Goal: Information Seeking & Learning: Understand process/instructions

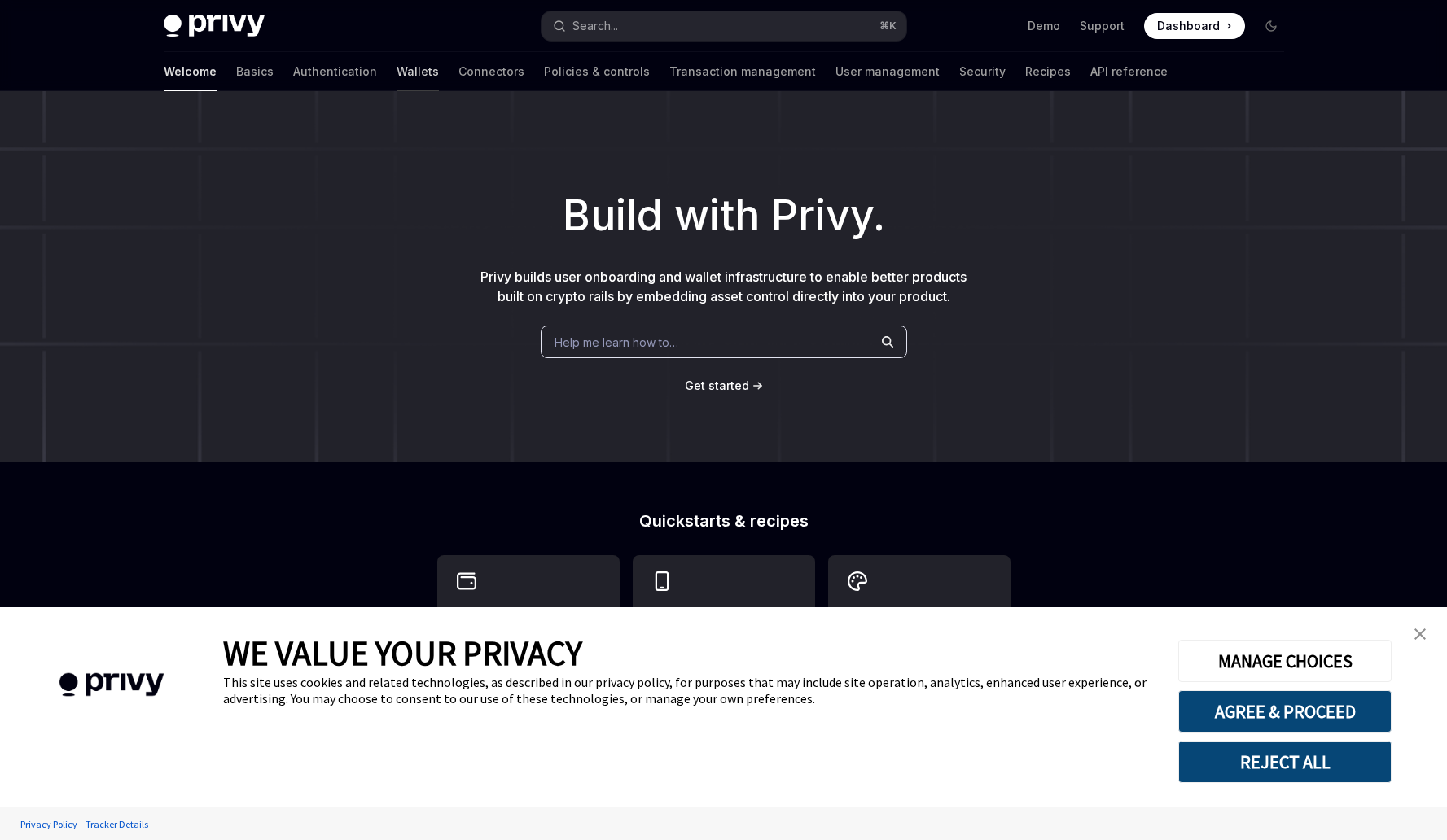
click at [397, 70] on link "Wallets" at bounding box center [418, 71] width 42 height 39
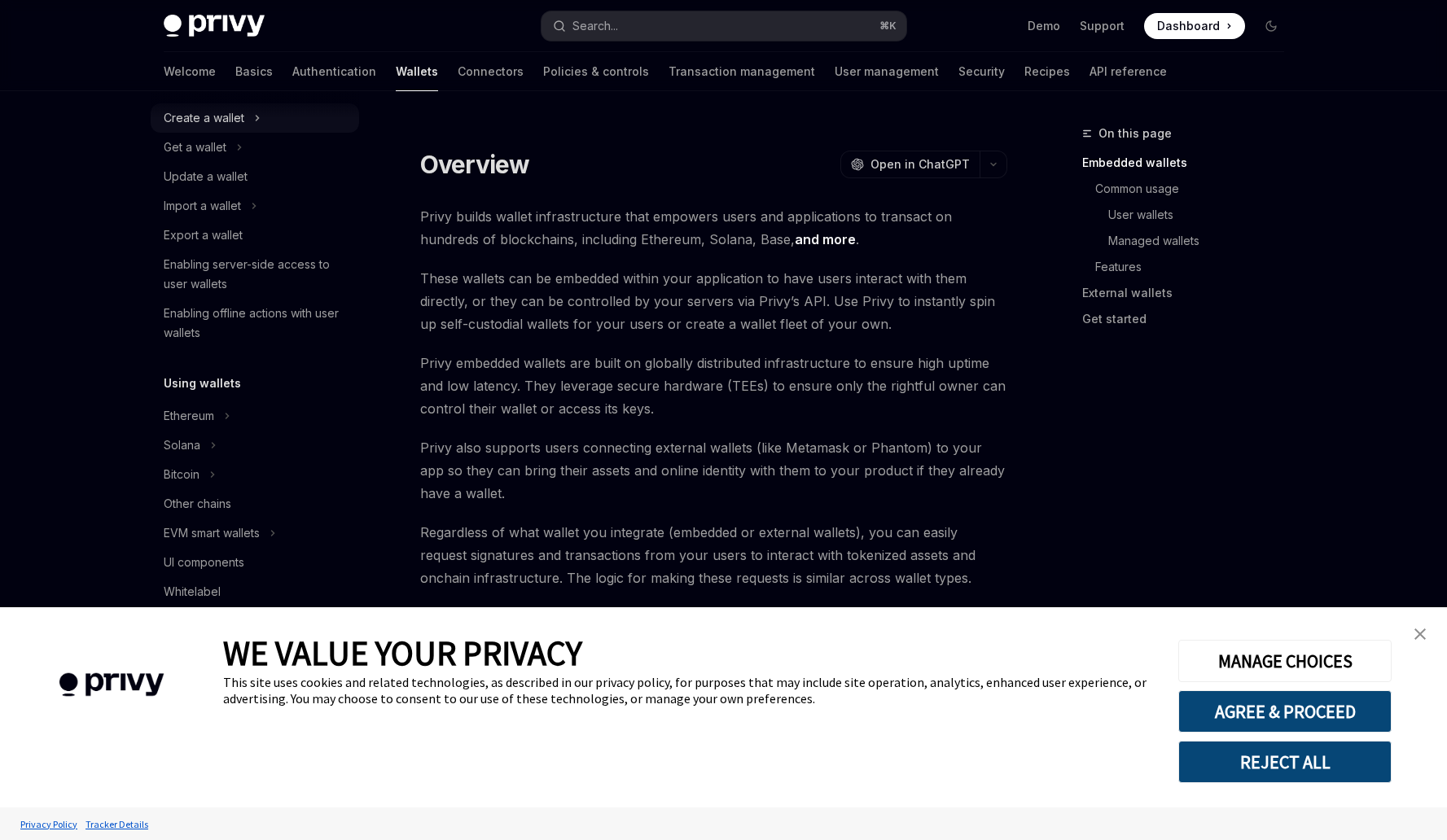
scroll to position [167, 0]
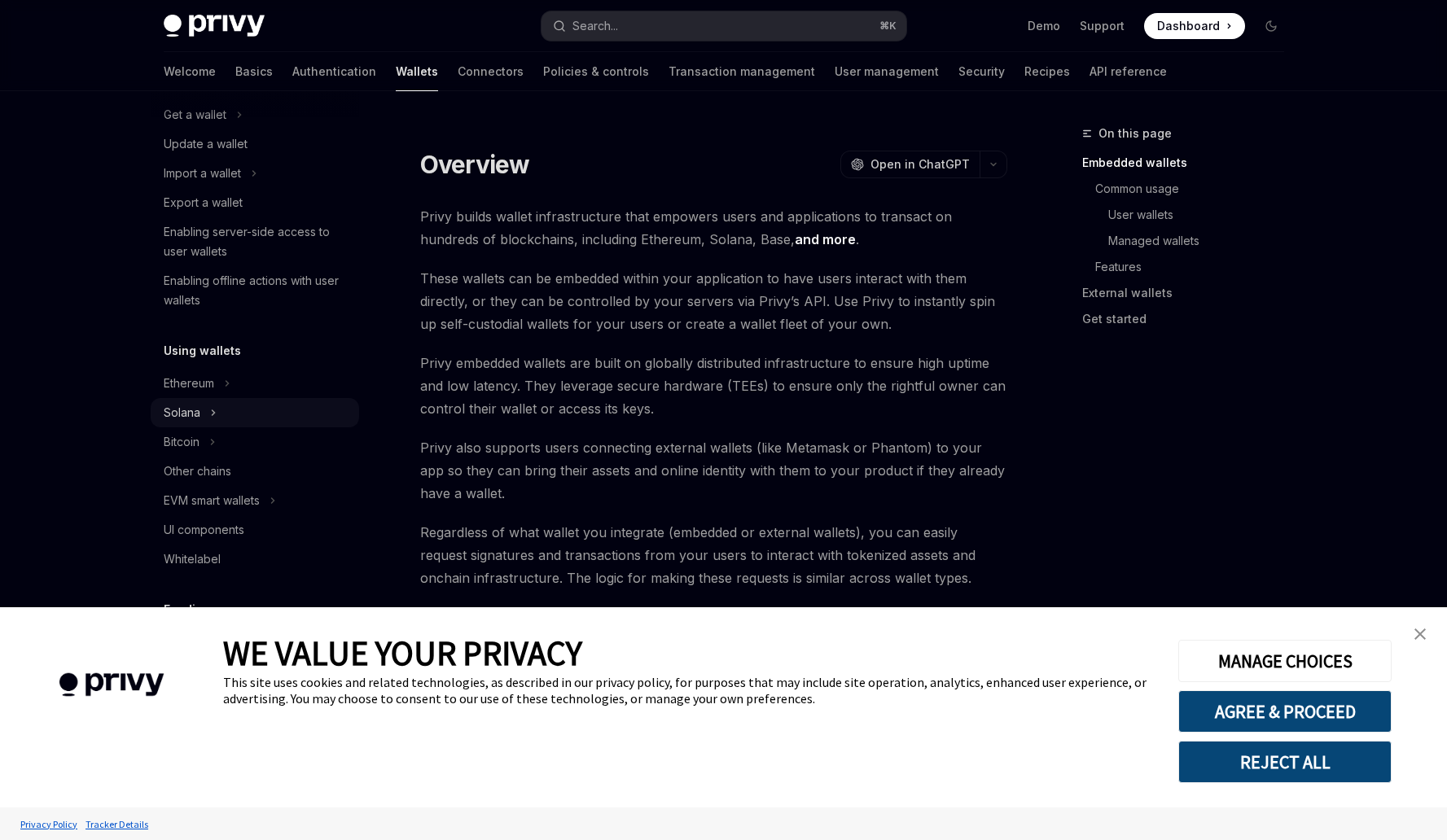
click at [238, 404] on button "Solana" at bounding box center [255, 412] width 209 height 29
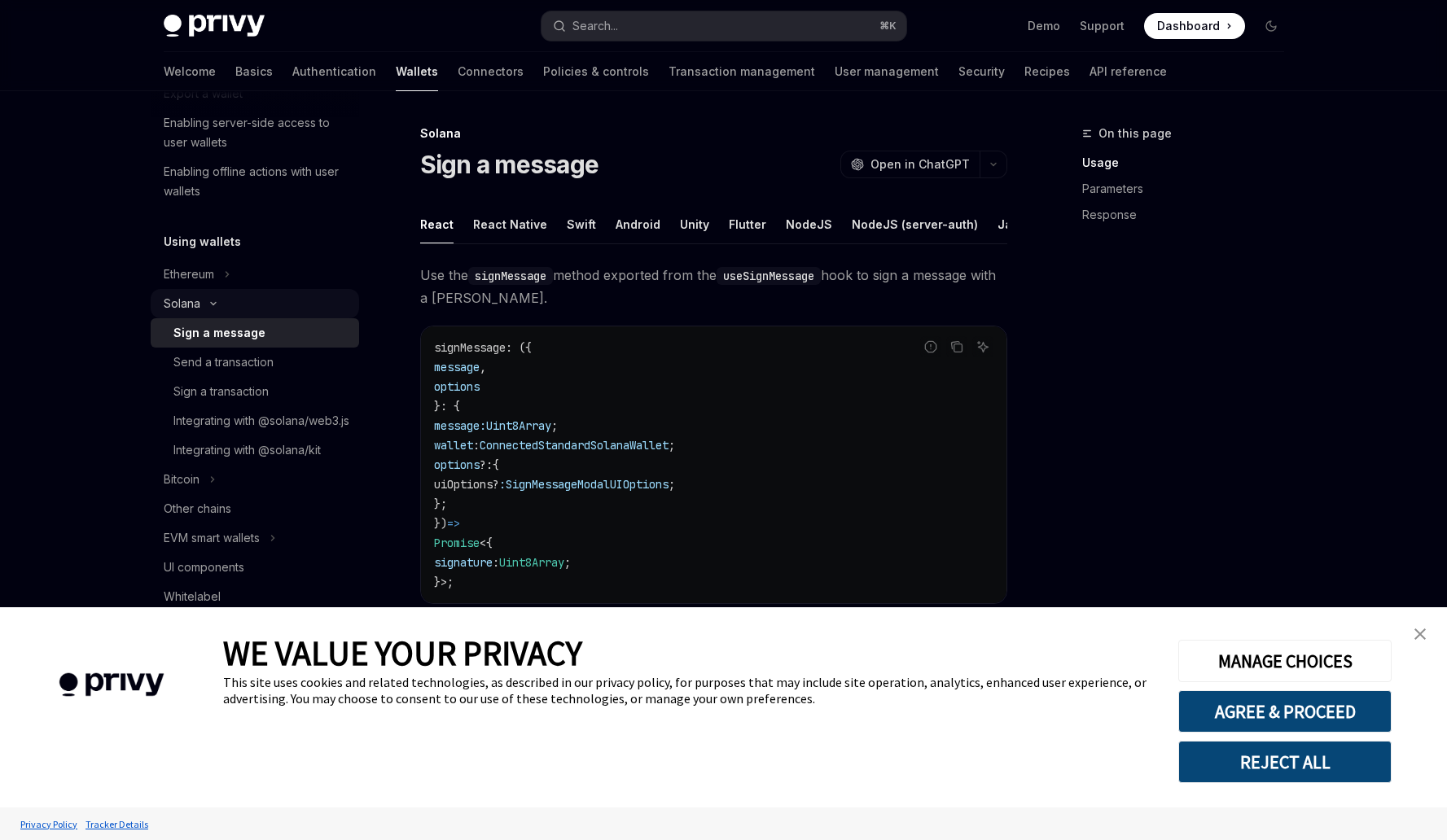
scroll to position [277, 0]
click at [246, 362] on div "Send a transaction" at bounding box center [223, 361] width 100 height 19
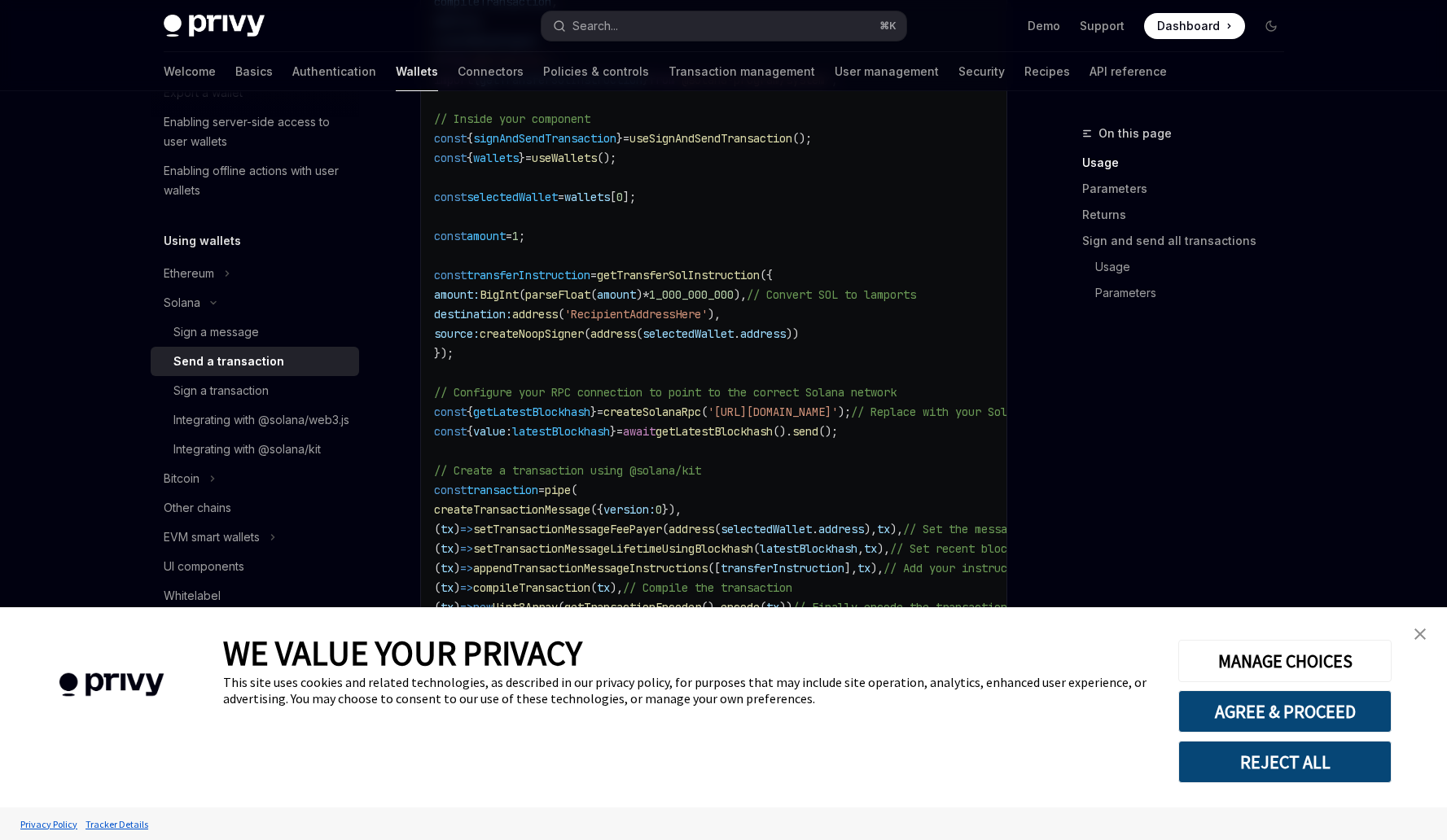
scroll to position [1016, 0]
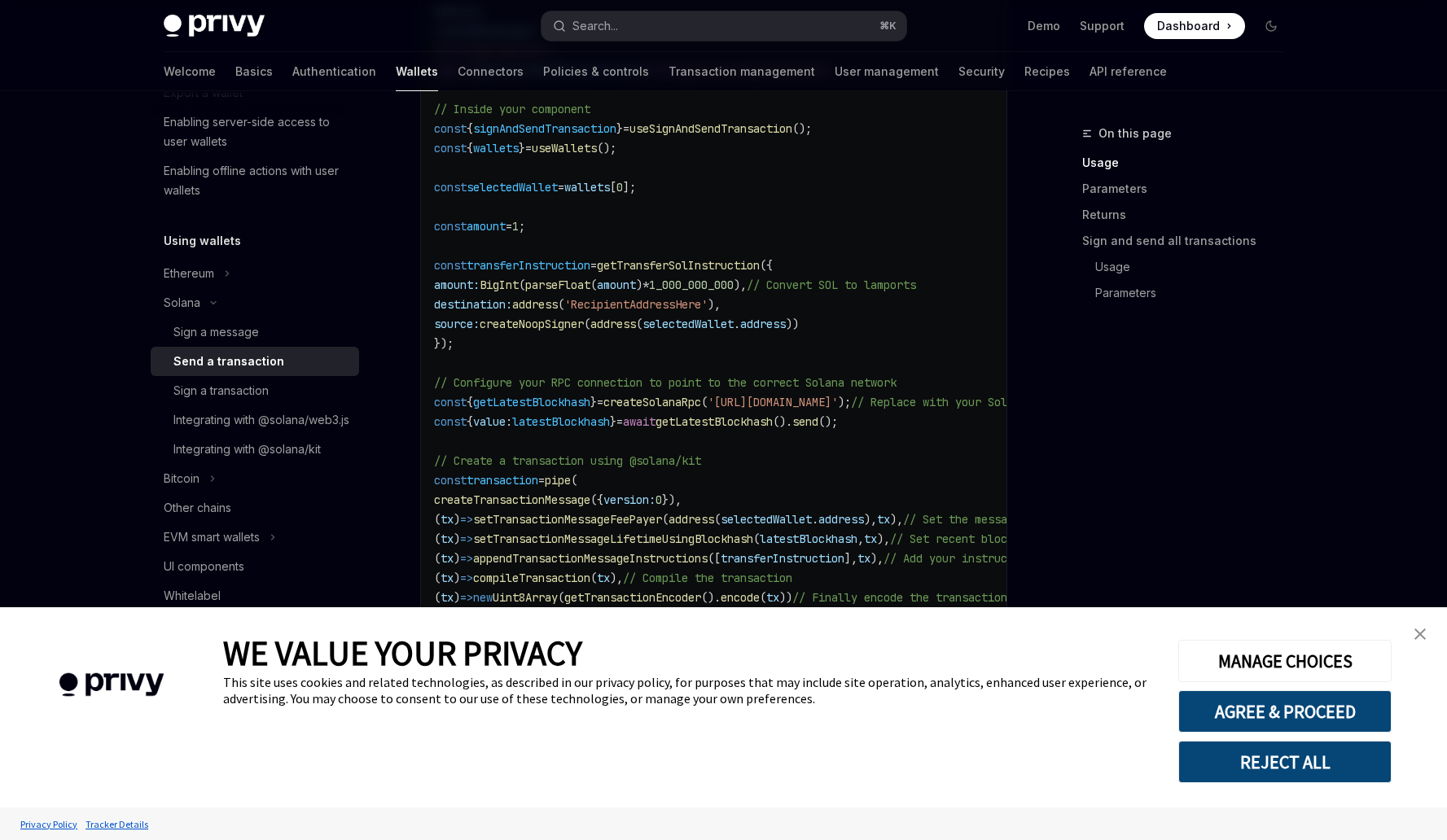
click at [1423, 630] on img "close banner" at bounding box center [1420, 635] width 12 height 12
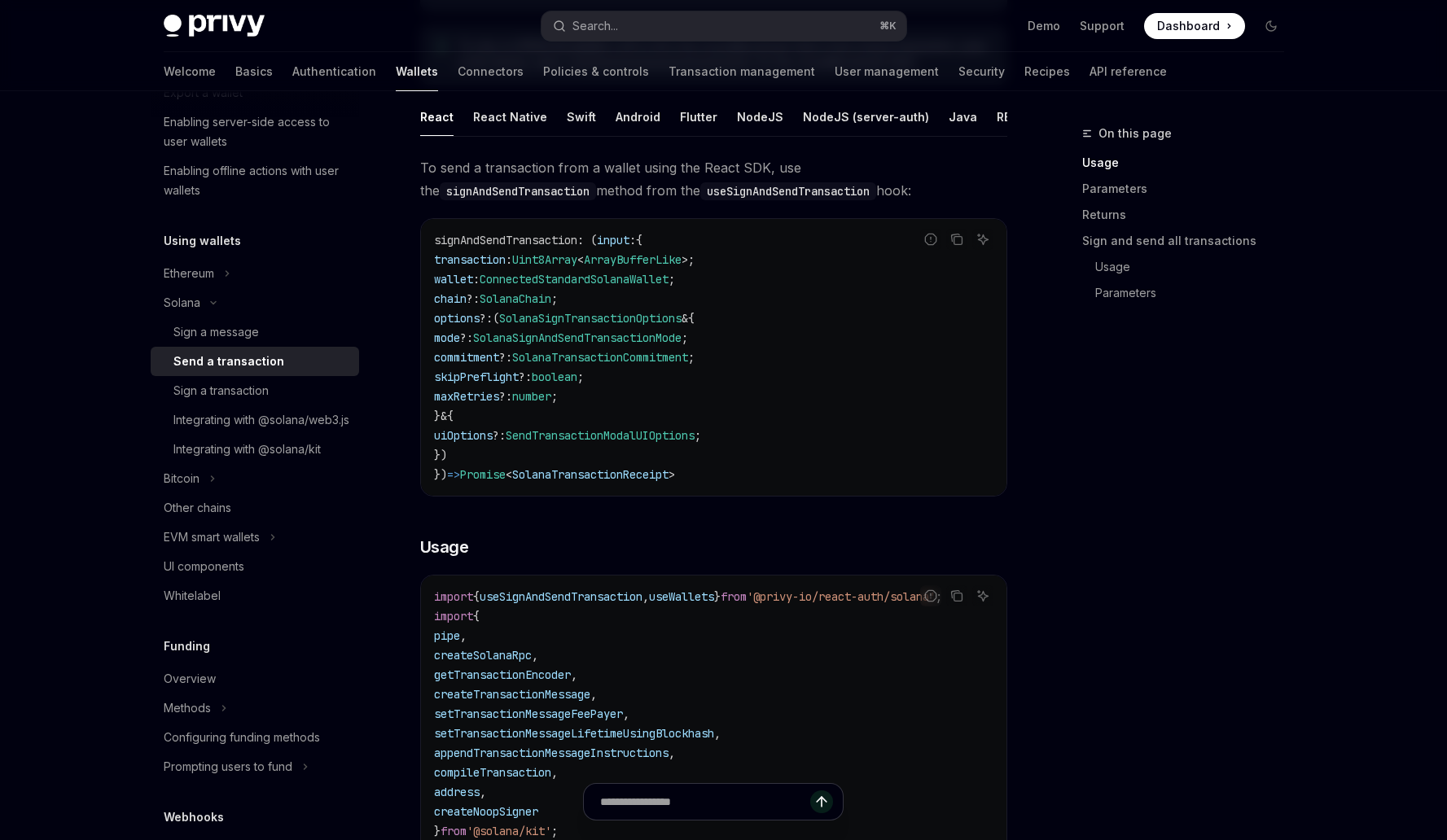
scroll to position [236, 0]
click at [502, 118] on div "React Native" at bounding box center [510, 117] width 74 height 39
type textarea "*"
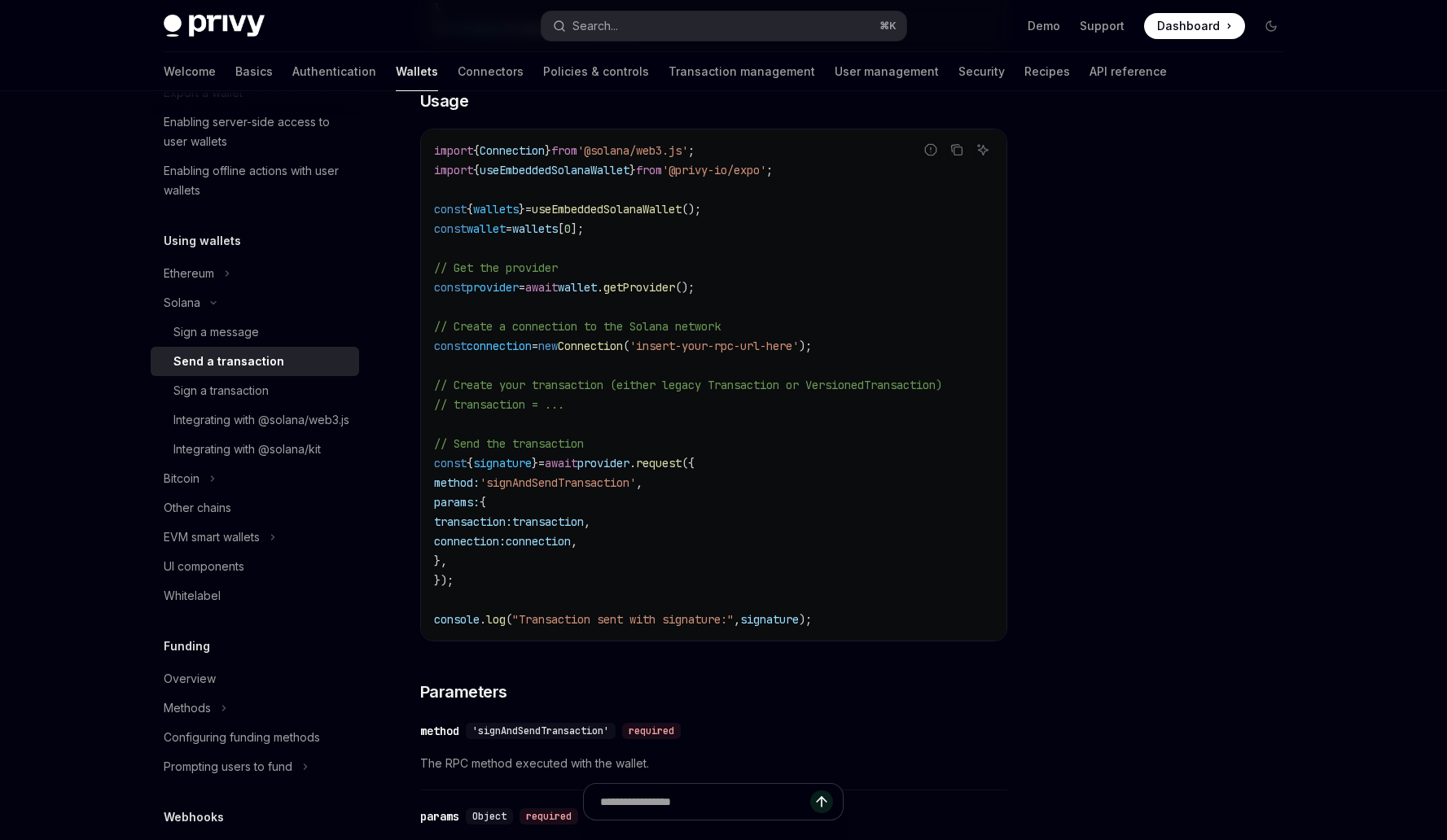
scroll to position [554, 0]
